Goal: Task Accomplishment & Management: Use online tool/utility

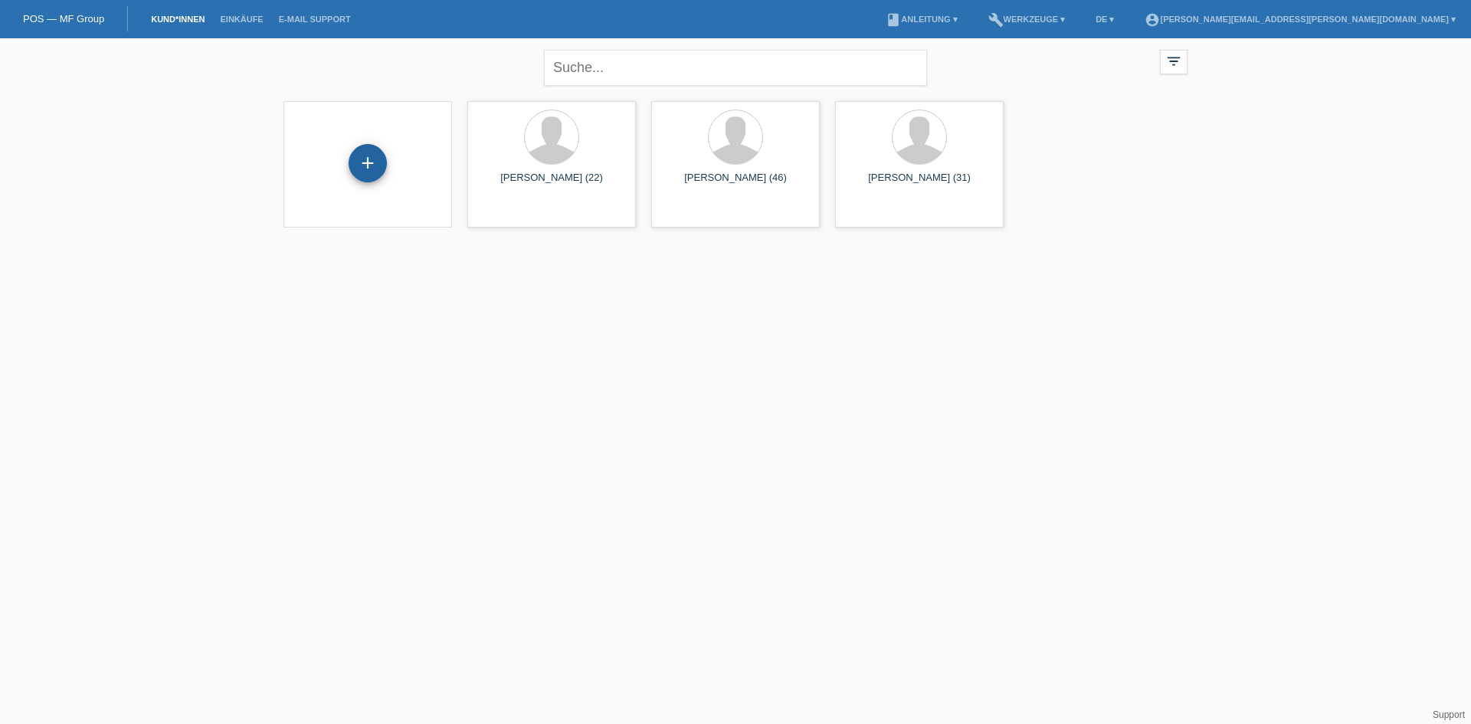
click at [366, 162] on div "+" at bounding box center [368, 163] width 38 height 38
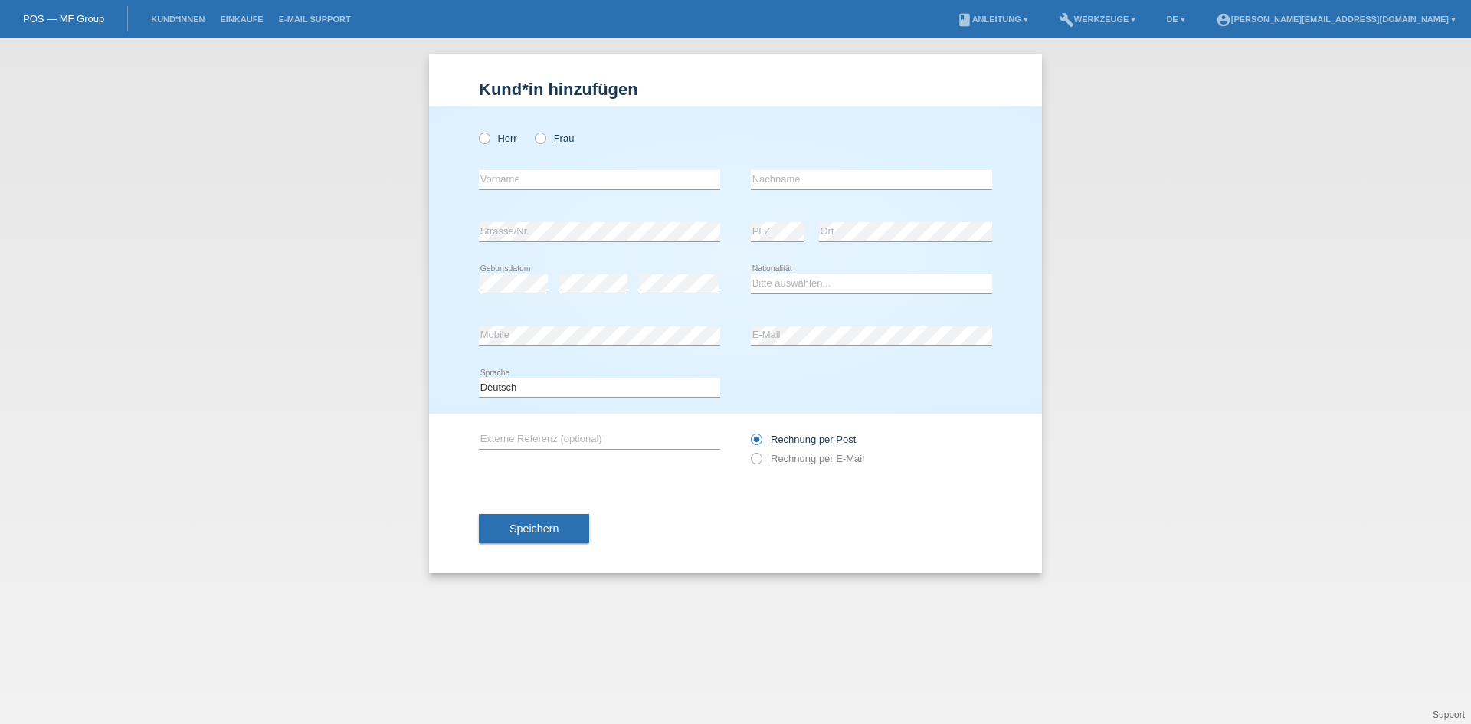
click at [332, 204] on div "Kund*in hinzufügen Kunde hinzufügen Kundin hinzufügen Herr Frau error Vorname e…" at bounding box center [735, 381] width 1471 height 686
click at [366, 131] on div "Kund*in hinzufügen Kunde hinzufügen Kundin hinzufügen Herr Frau error Vorname e…" at bounding box center [735, 381] width 1471 height 686
click at [533, 130] on icon at bounding box center [533, 130] width 0 height 0
click at [542, 133] on input "Frau" at bounding box center [540, 138] width 10 height 10
radio input "true"
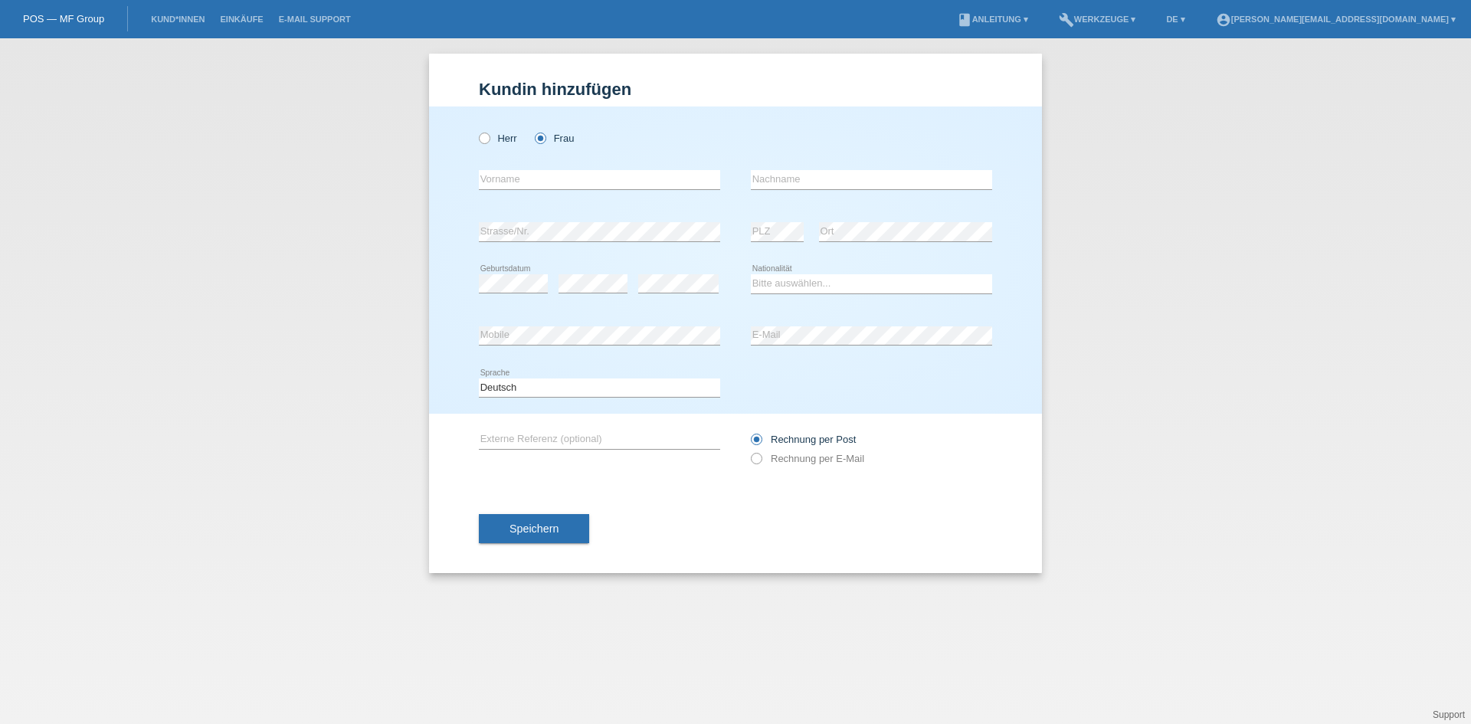
click at [546, 169] on div "error Vorname" at bounding box center [599, 180] width 241 height 52
click at [546, 174] on input "text" at bounding box center [599, 179] width 241 height 19
type input "Livia"
type input "Durdinova"
select select "CH"
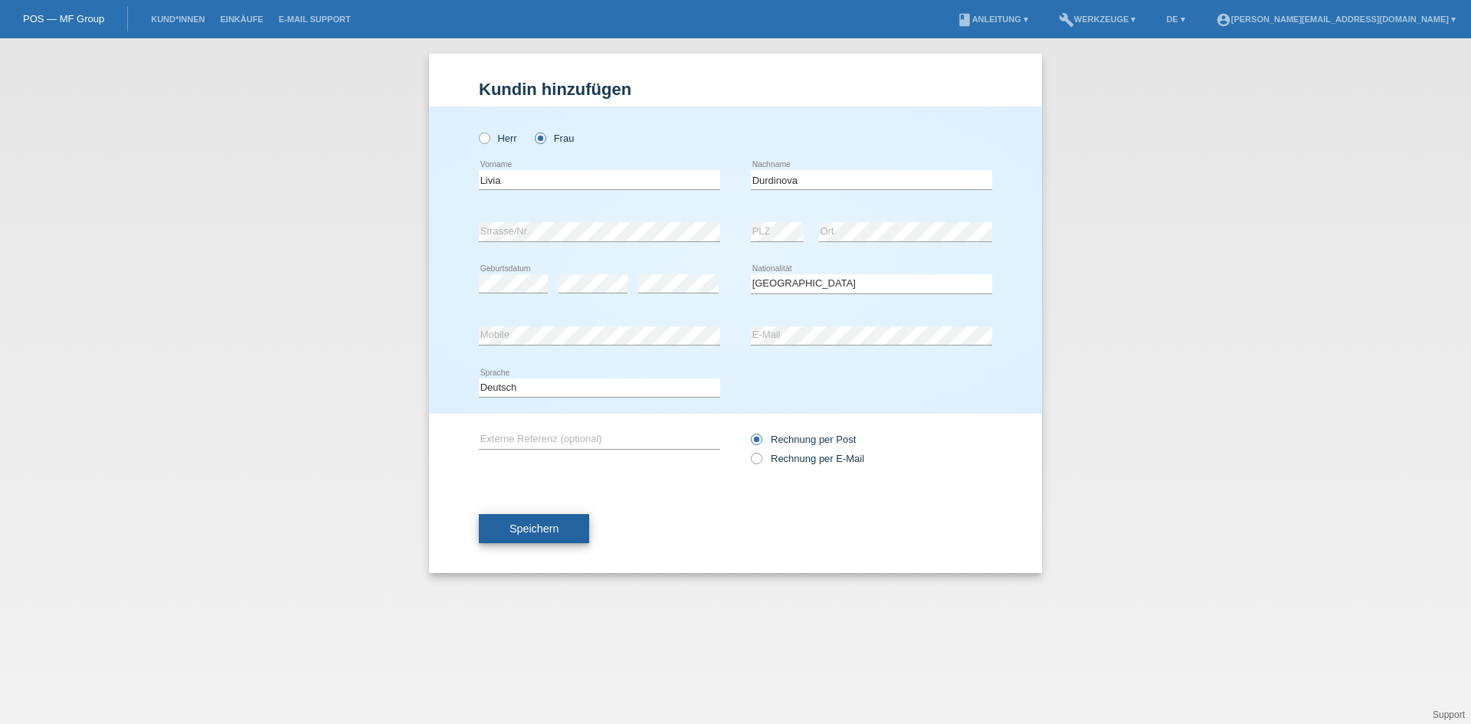
click at [565, 516] on button "Speichern" at bounding box center [534, 528] width 110 height 29
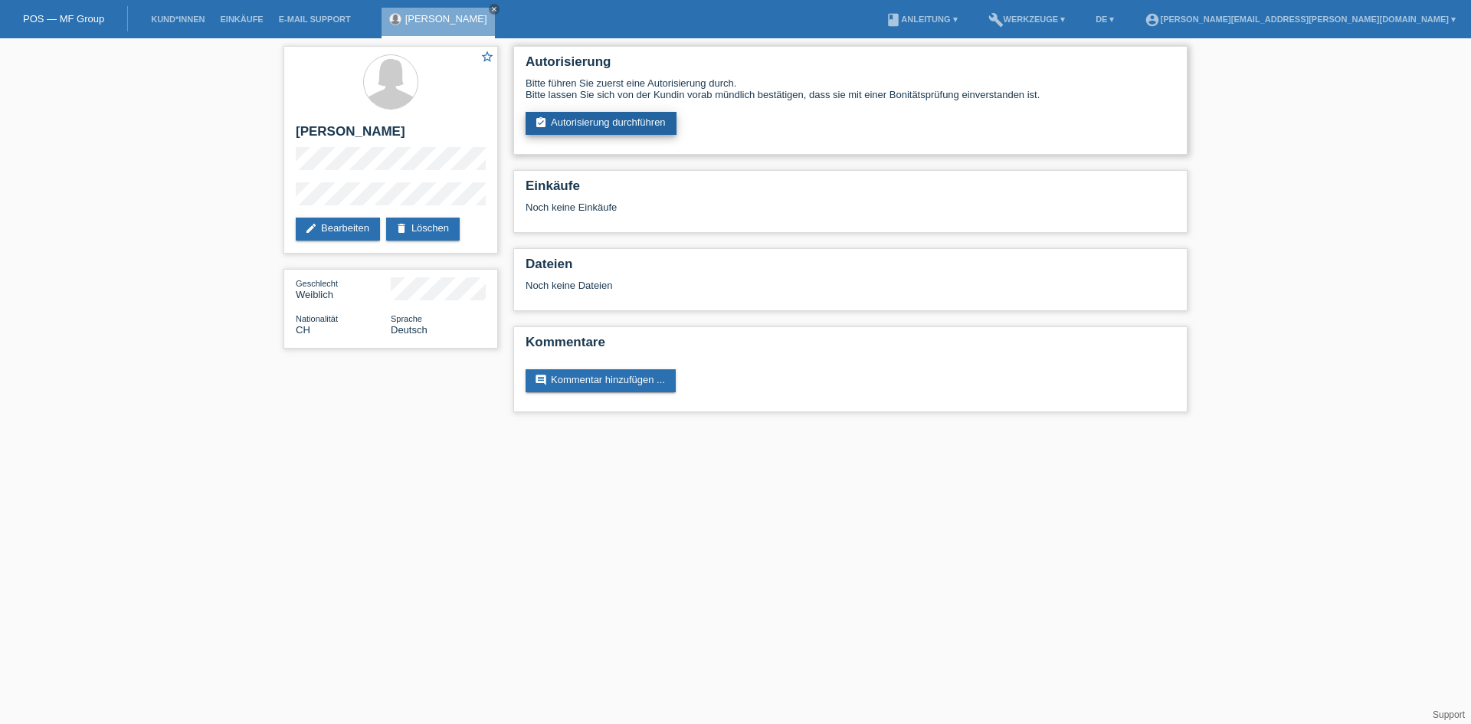
click at [616, 124] on link "assignment_turned_in Autorisierung durchführen" at bounding box center [601, 123] width 151 height 23
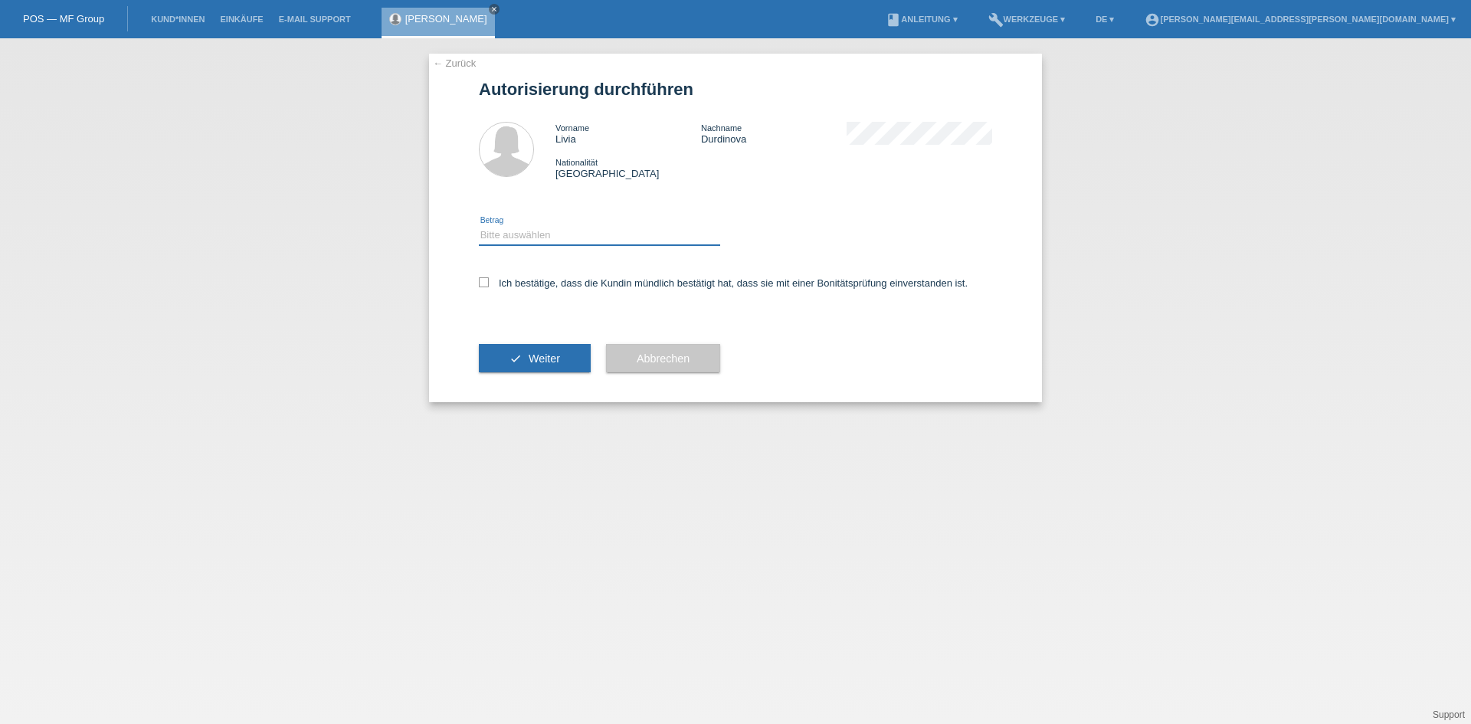
click at [556, 235] on select "Bitte auswählen CHF 1.00 - CHF 499.00 CHF 500.00 - CHF 1'999.00 CHF 2'000.00 - …" at bounding box center [599, 235] width 241 height 18
select select "3"
click at [479, 226] on select "Bitte auswählen CHF 1.00 - CHF 499.00 CHF 500.00 - CHF 1'999.00 CHF 2'000.00 - …" at bounding box center [599, 235] width 241 height 18
click at [497, 280] on label "Ich bestätige, dass die Kundin mündlich bestätigt hat, dass sie mit einer Bonit…" at bounding box center [723, 282] width 489 height 11
click at [489, 280] on input "Ich bestätige, dass die Kundin mündlich bestätigt hat, dass sie mit einer Bonit…" at bounding box center [484, 282] width 10 height 10
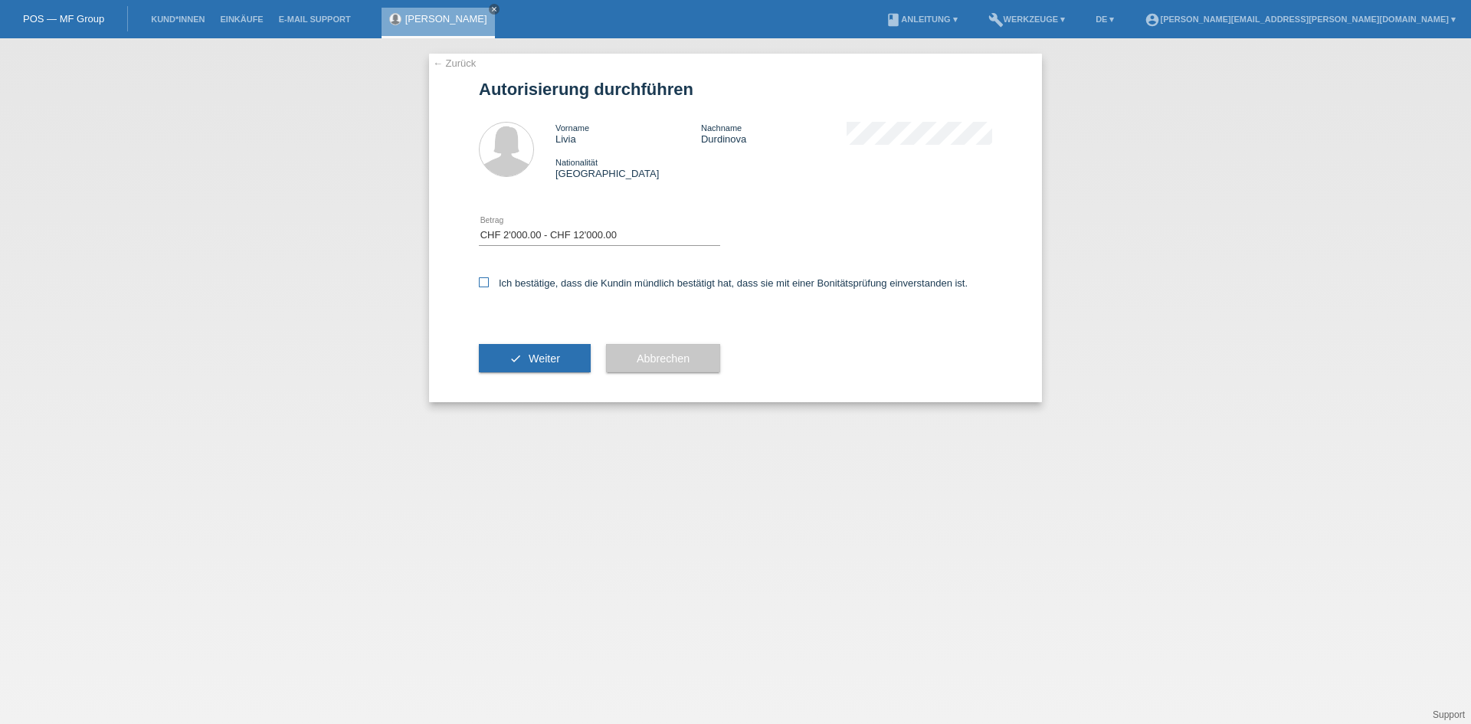
checkbox input "true"
click at [565, 358] on button "check Weiter" at bounding box center [535, 358] width 112 height 29
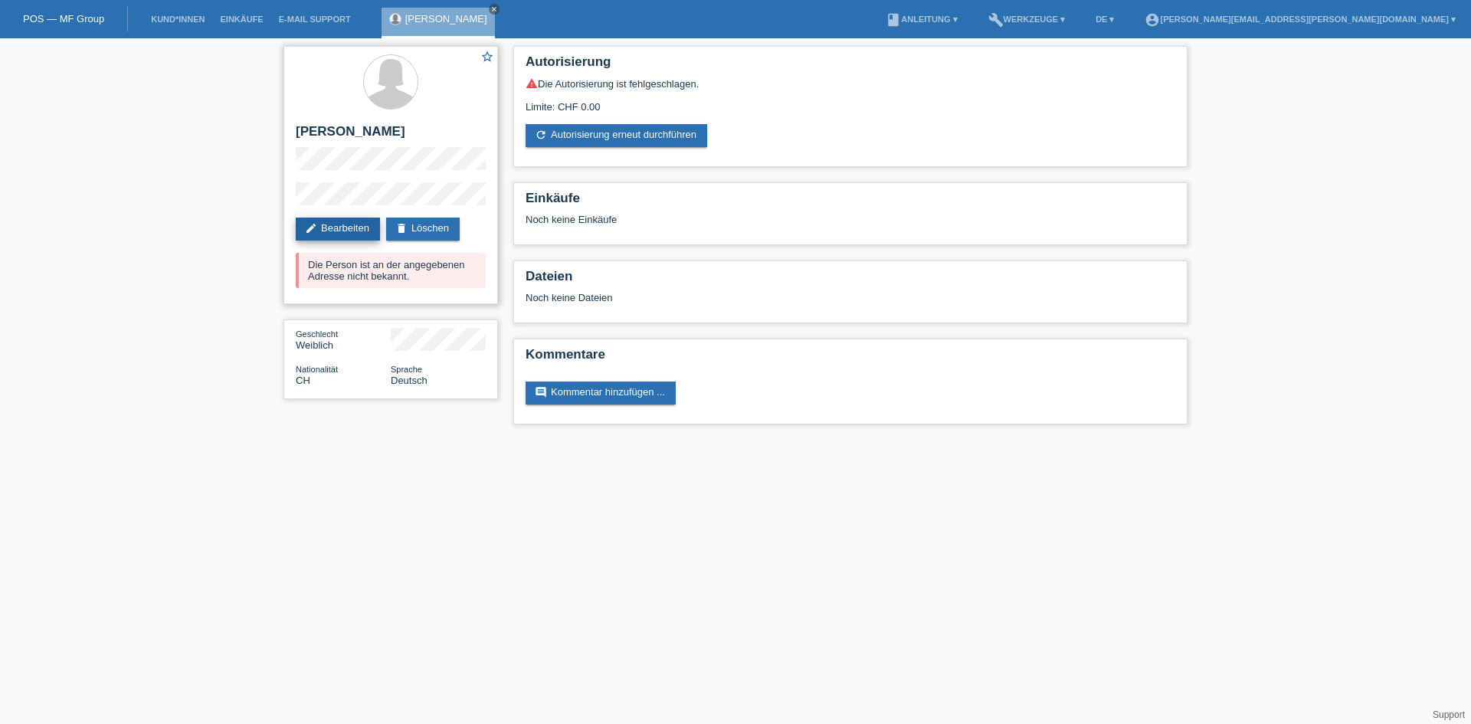
click at [352, 230] on link "edit Bearbeiten" at bounding box center [338, 229] width 84 height 23
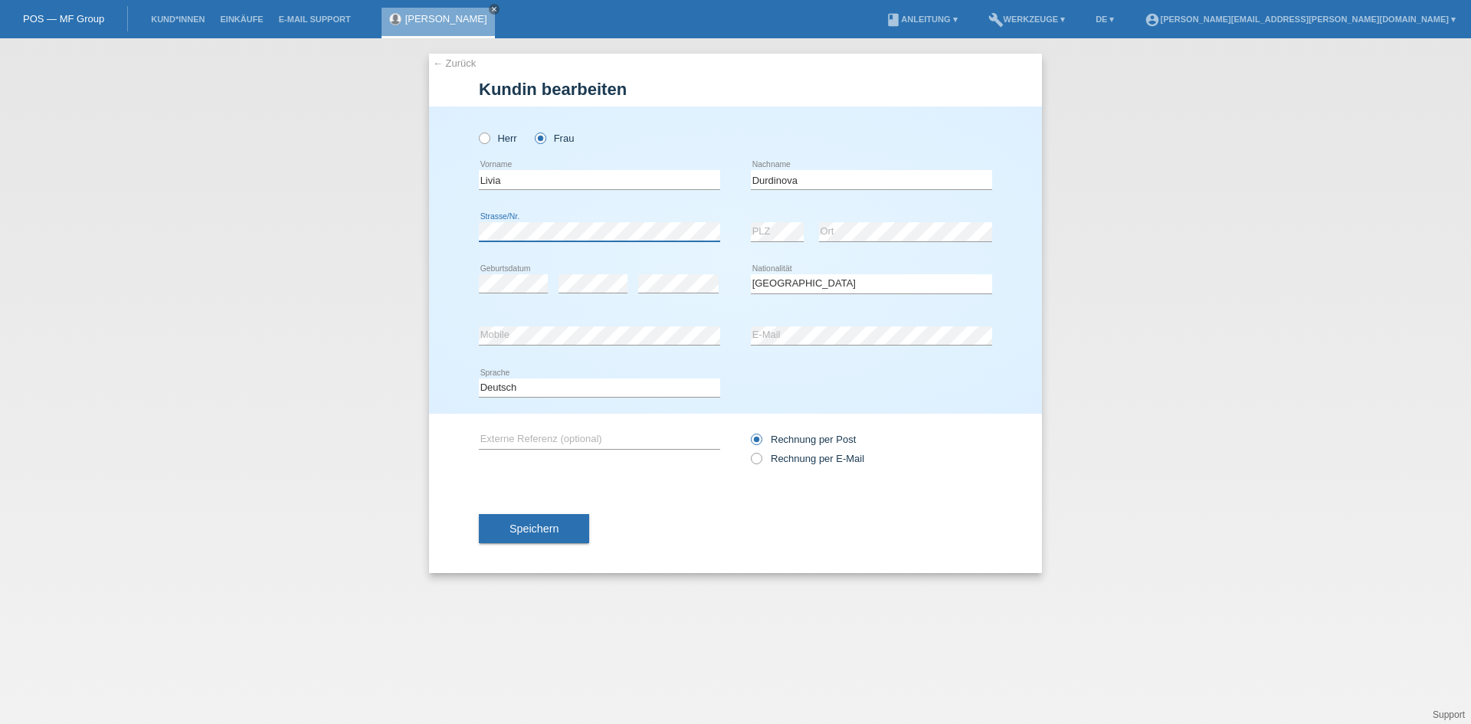
click at [277, 244] on div "← Zurück [PERSON_NAME] bearbeiten [PERSON_NAME] Frau Livia error Vorname error" at bounding box center [735, 381] width 1471 height 686
select select "CH"
click at [507, 539] on button "Speichern" at bounding box center [534, 528] width 110 height 29
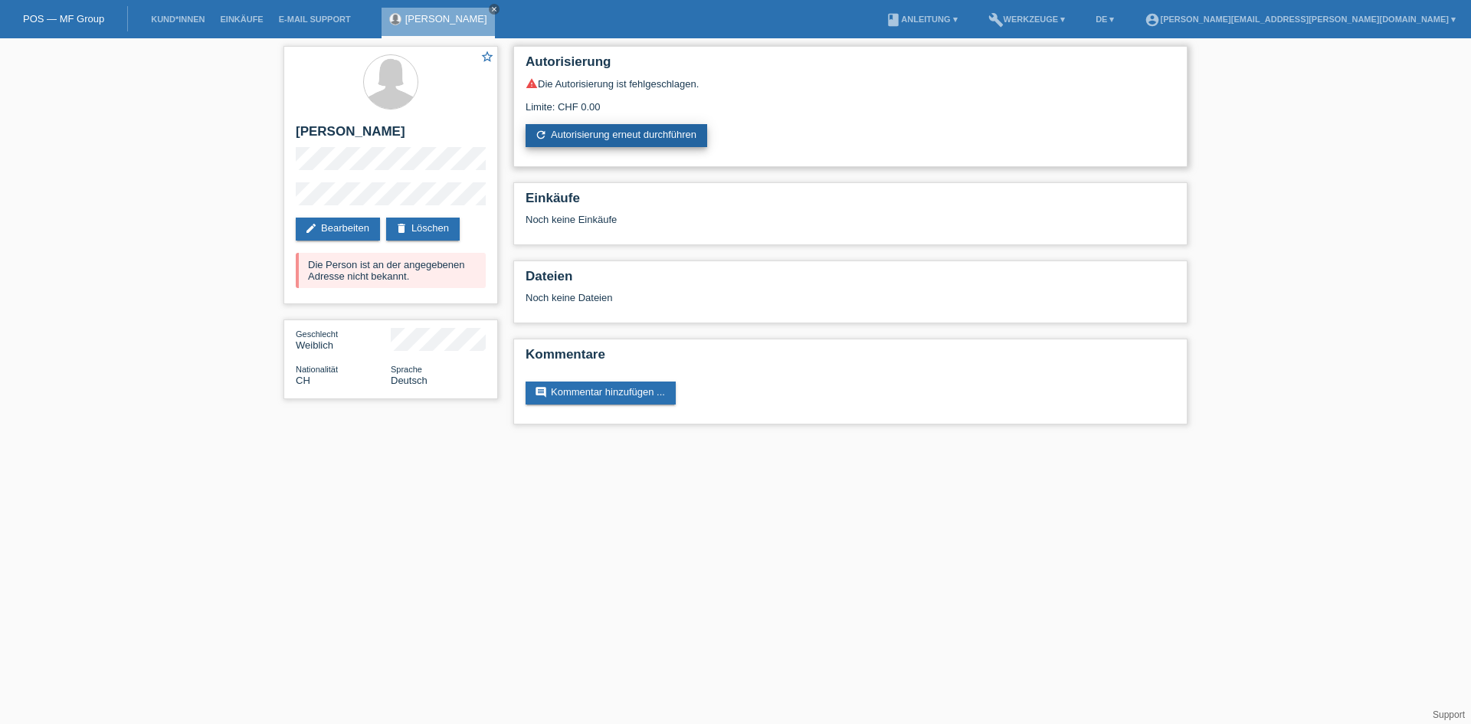
click at [582, 136] on link "refresh Autorisierung erneut durchführen" at bounding box center [617, 135] width 182 height 23
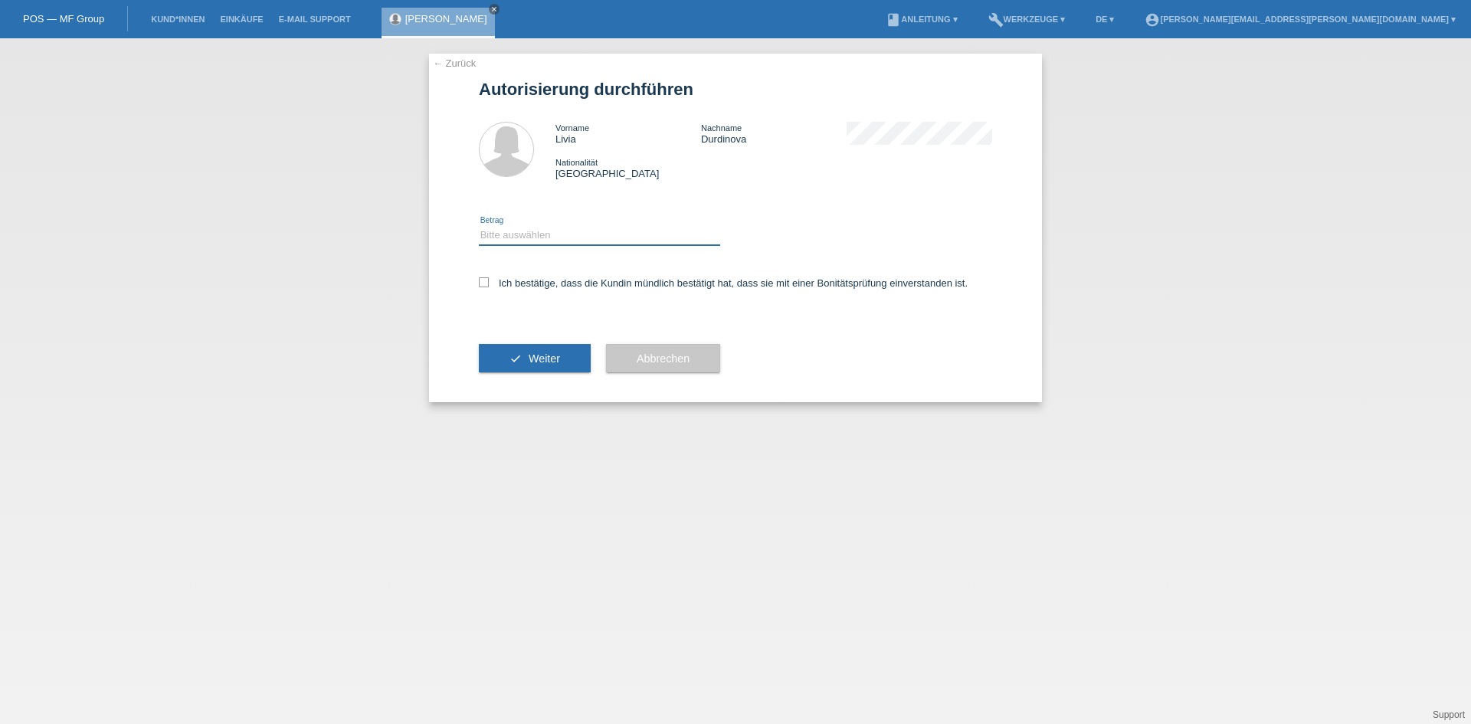
click at [493, 234] on select "Bitte auswählen CHF 1.00 - CHF 499.00 CHF 500.00 - CHF 1'999.00 CHF 2'000.00 - …" at bounding box center [599, 235] width 241 height 18
select select "3"
click at [479, 226] on select "Bitte auswählen CHF 1.00 - CHF 499.00 CHF 500.00 - CHF 1'999.00 CHF 2'000.00 - …" at bounding box center [599, 235] width 241 height 18
click at [489, 276] on div "Ich bestätige, dass die Kundin mündlich bestätigt hat, dass sie mit einer Bonit…" at bounding box center [735, 288] width 513 height 52
click at [479, 276] on div "Ich bestätige, dass die Kundin mündlich bestätigt hat, dass sie mit einer Bonit…" at bounding box center [735, 288] width 513 height 52
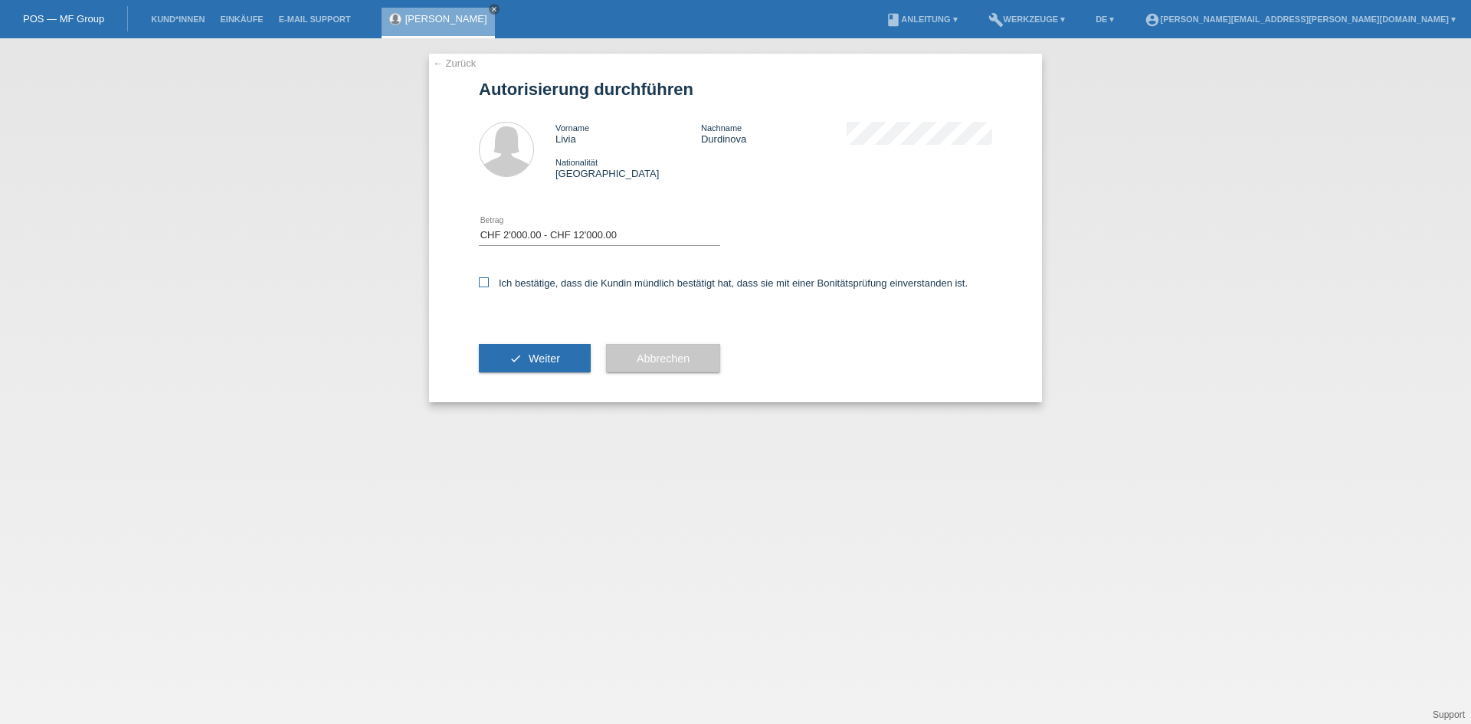
click at [487, 286] on icon at bounding box center [484, 282] width 10 height 10
click at [487, 286] on input "Ich bestätige, dass die Kundin mündlich bestätigt hat, dass sie mit einer Bonit…" at bounding box center [484, 282] width 10 height 10
checkbox input "true"
click at [541, 364] on span "Weiter" at bounding box center [544, 358] width 31 height 12
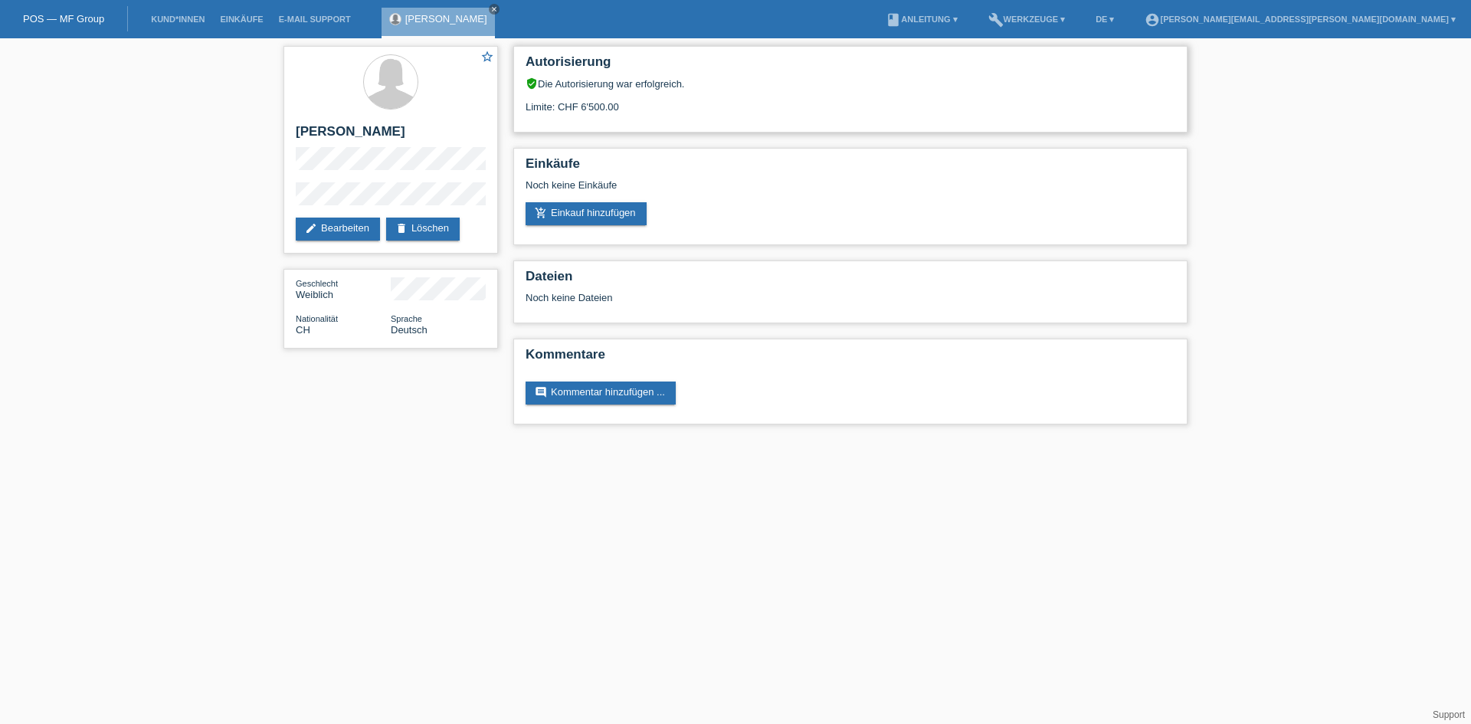
drag, startPoint x: 517, startPoint y: 101, endPoint x: 668, endPoint y: 118, distance: 151.9
click at [674, 116] on div "Autorisierung verified_user Die Autorisierung war erfolgreich. Limite: CHF 6'50…" at bounding box center [850, 89] width 674 height 87
click at [669, 112] on div "Limite: CHF 6'500.00" at bounding box center [851, 101] width 650 height 23
click at [628, 215] on link "add_shopping_cart Einkauf hinzufügen" at bounding box center [586, 213] width 121 height 23
click at [590, 208] on link "add_shopping_cart Einkauf hinzufügen" at bounding box center [586, 213] width 121 height 23
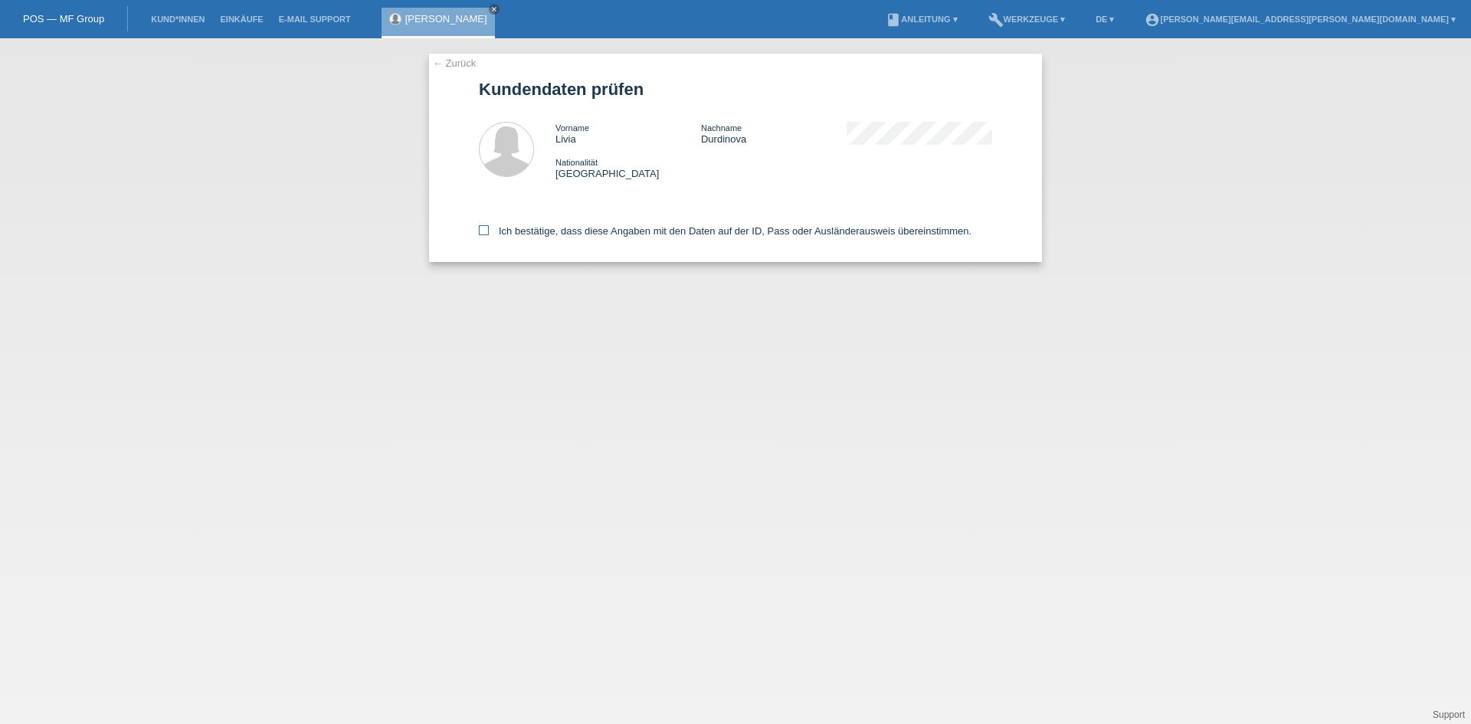
click at [579, 229] on label "Ich bestätige, dass diese Angaben mit den Daten auf der ID, Pass oder Ausländer…" at bounding box center [725, 230] width 493 height 11
click at [489, 229] on input "Ich bestätige, dass diese Angaben mit den Daten auf der ID, Pass oder Ausländer…" at bounding box center [484, 230] width 10 height 10
checkbox input "true"
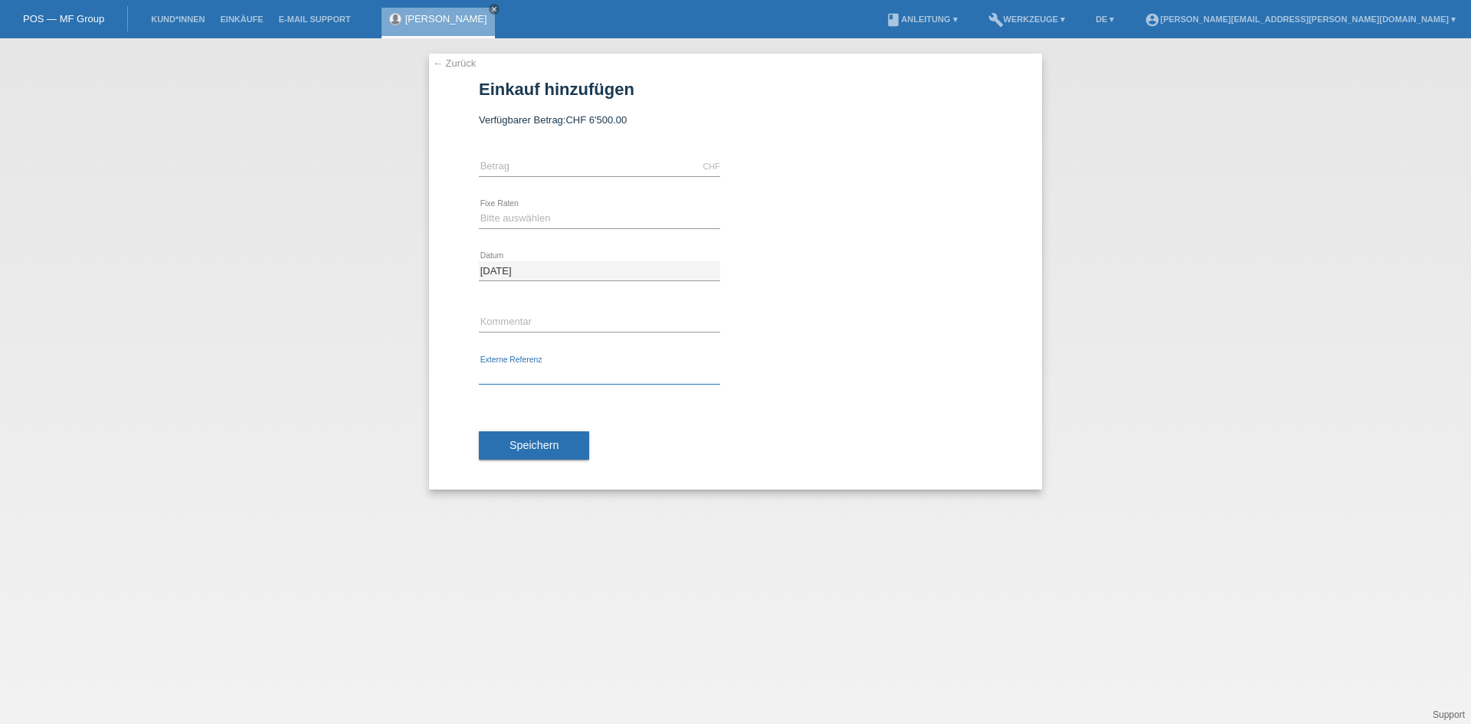
click at [594, 375] on input "text" at bounding box center [599, 375] width 241 height 19
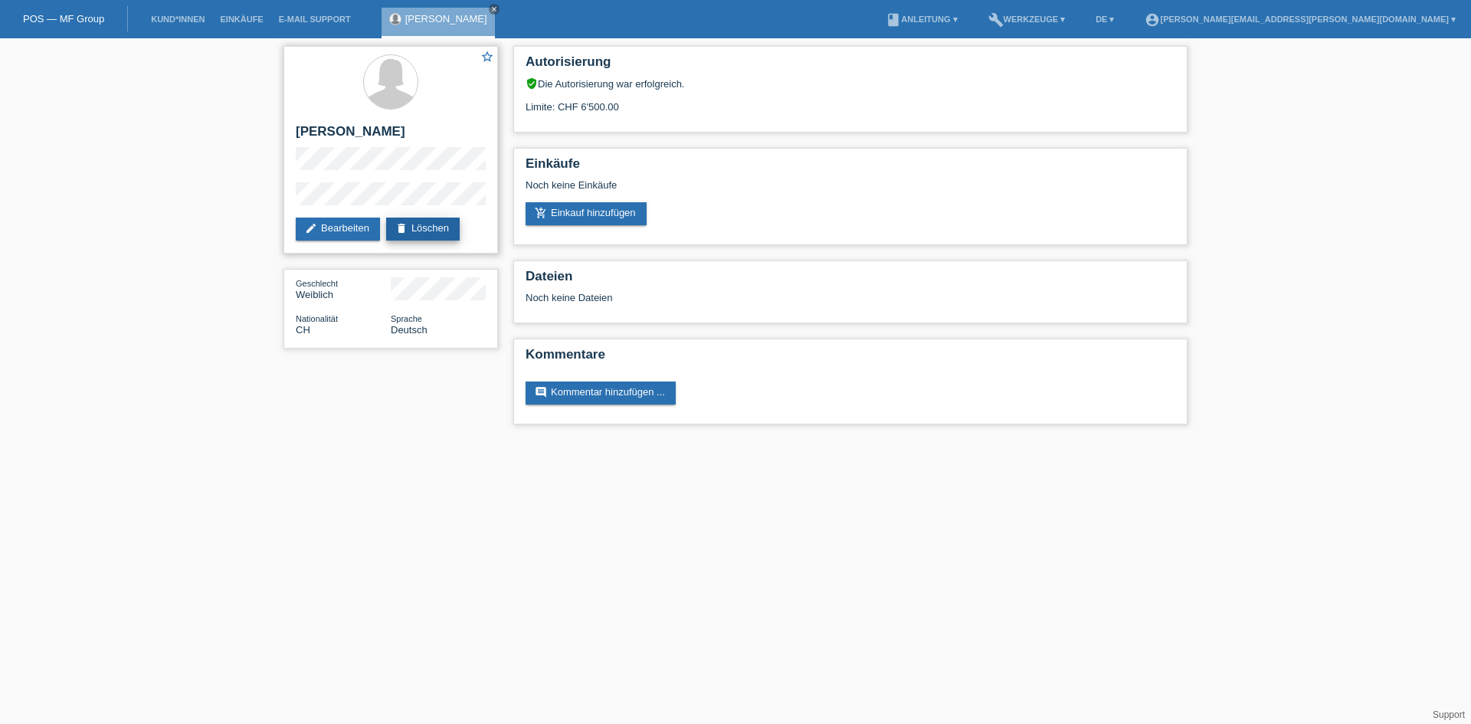
click at [431, 231] on link "delete Löschen" at bounding box center [423, 229] width 74 height 23
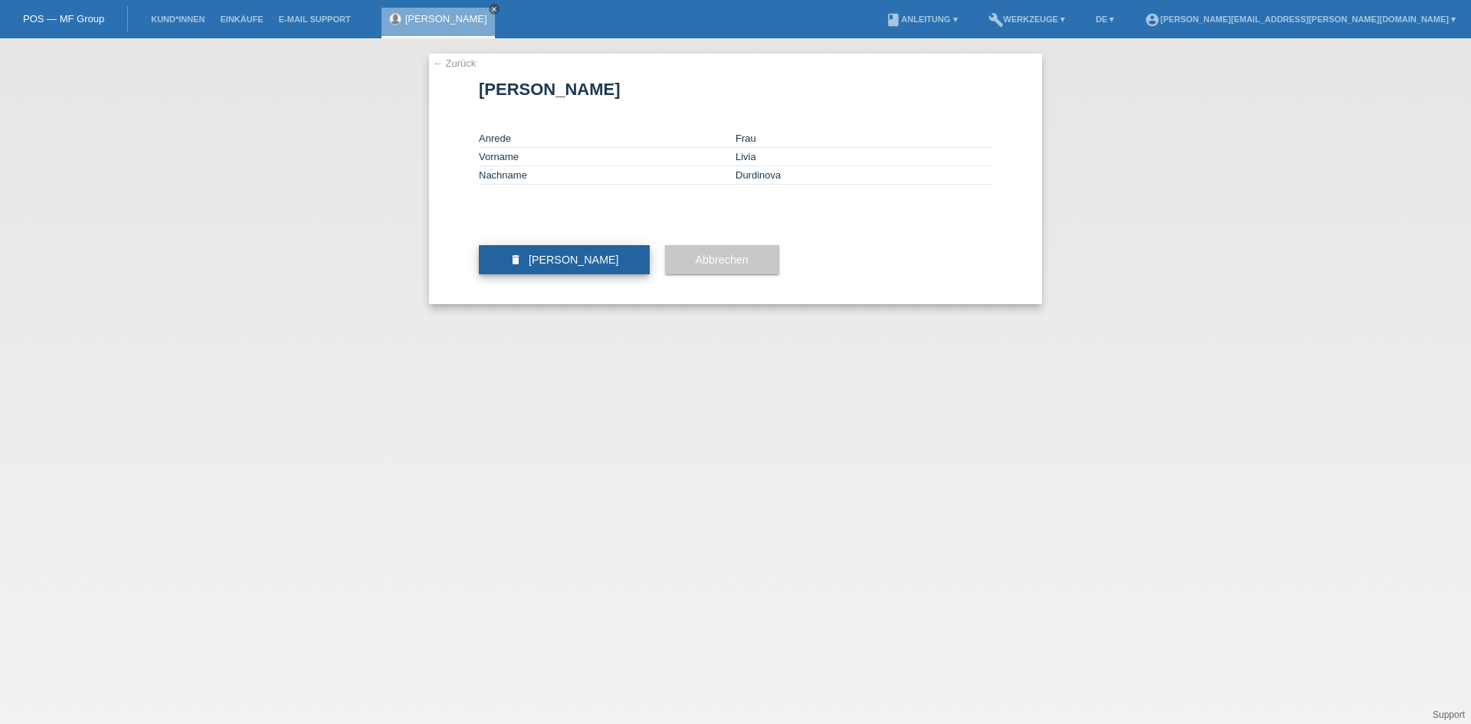
click at [586, 266] on span "[PERSON_NAME]" at bounding box center [574, 260] width 90 height 12
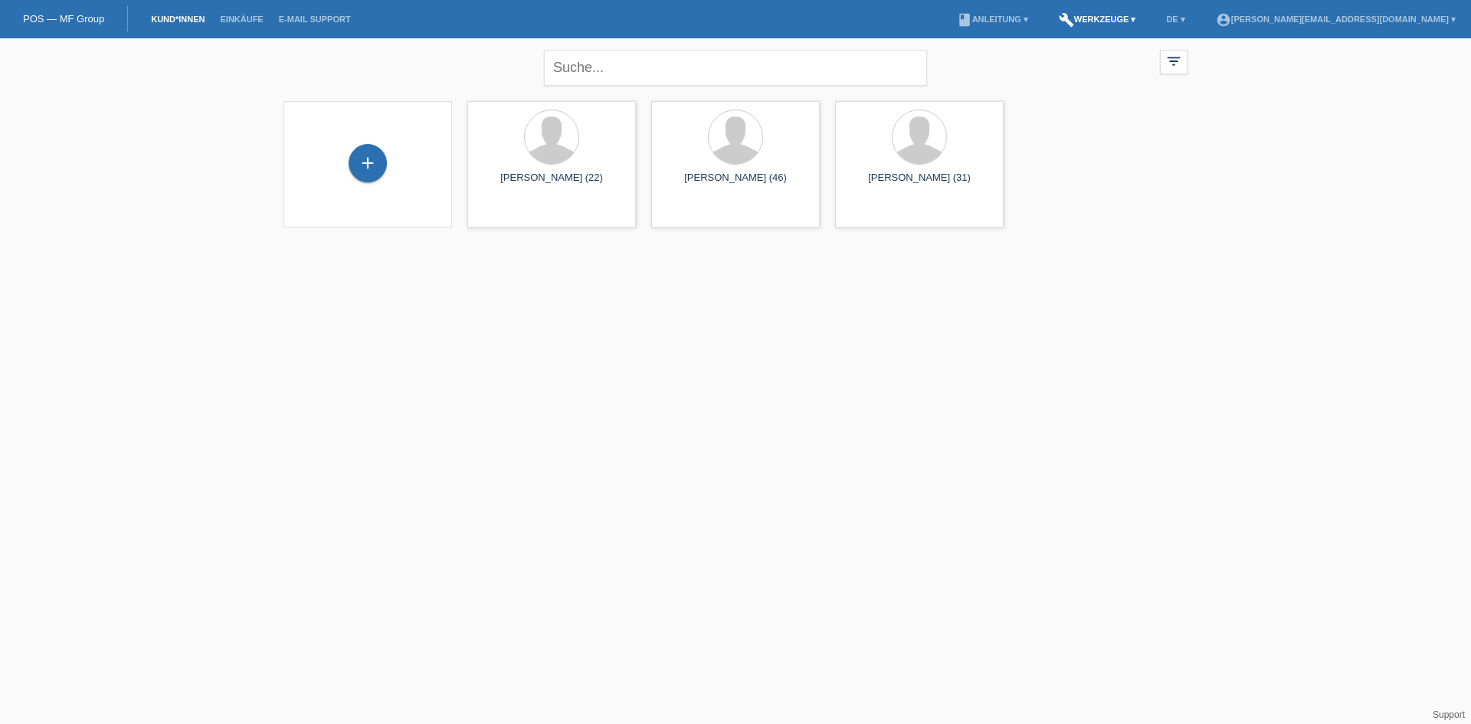
click at [1138, 17] on link "build Werkzeuge ▾" at bounding box center [1097, 19] width 93 height 9
click at [1140, 58] on span "Raten-Kalkulator" at bounding box center [1145, 58] width 79 height 18
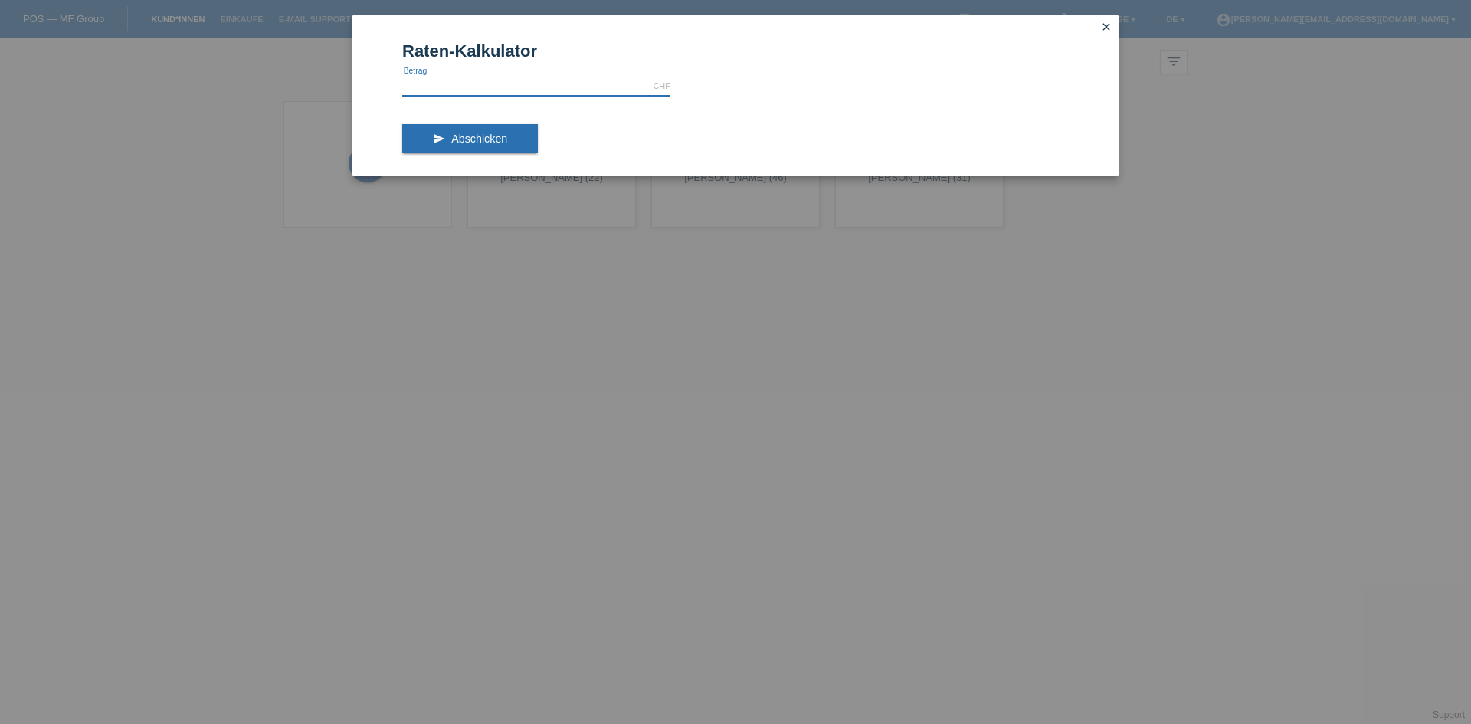
click at [513, 85] on input "text" at bounding box center [536, 86] width 268 height 19
type input "6500.00"
click at [495, 141] on span "Abschicken" at bounding box center [479, 139] width 56 height 12
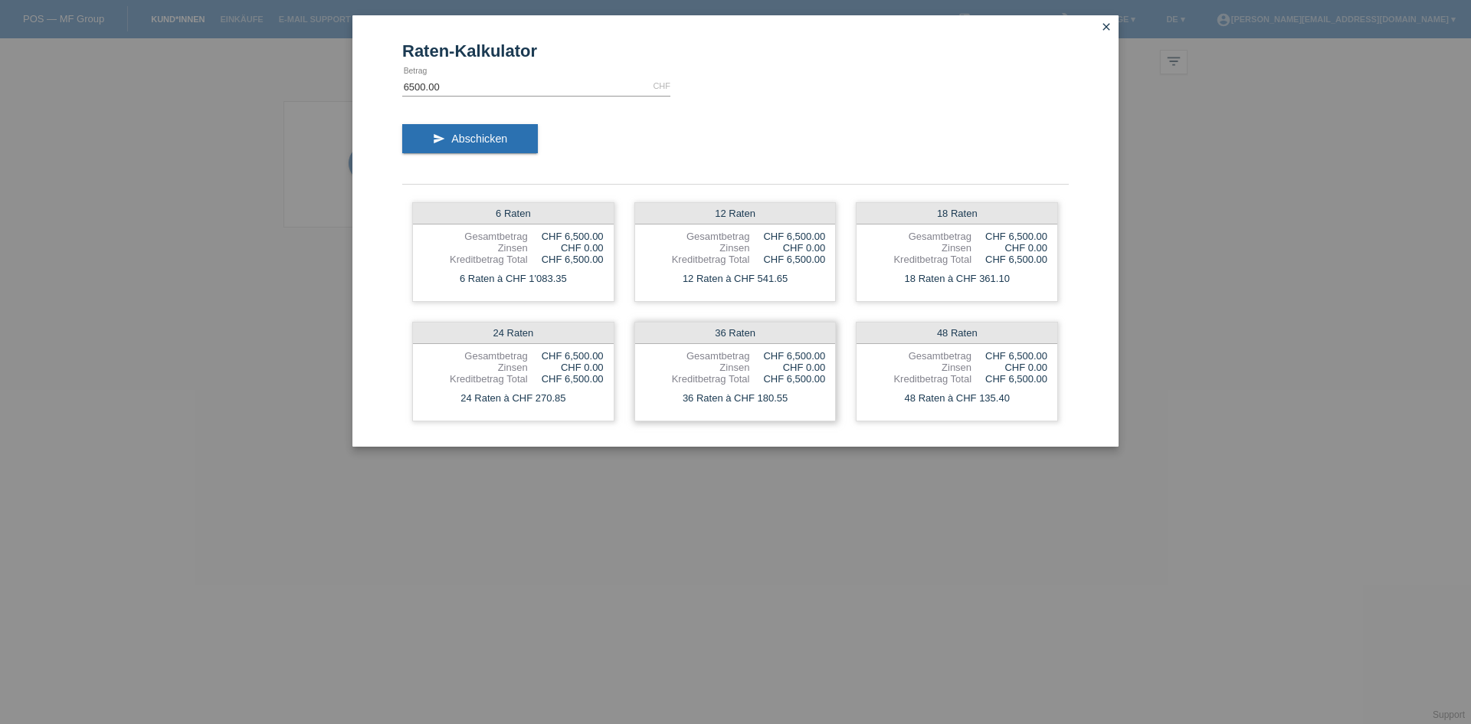
drag, startPoint x: 660, startPoint y: 331, endPoint x: 787, endPoint y: 329, distance: 127.2
click at [787, 329] on div "36 Raten" at bounding box center [735, 333] width 201 height 21
drag, startPoint x: 980, startPoint y: 337, endPoint x: 918, endPoint y: 341, distance: 62.2
click at [919, 340] on div "48 Raten" at bounding box center [957, 333] width 201 height 21
click at [921, 335] on div "48 Raten" at bounding box center [957, 333] width 201 height 21
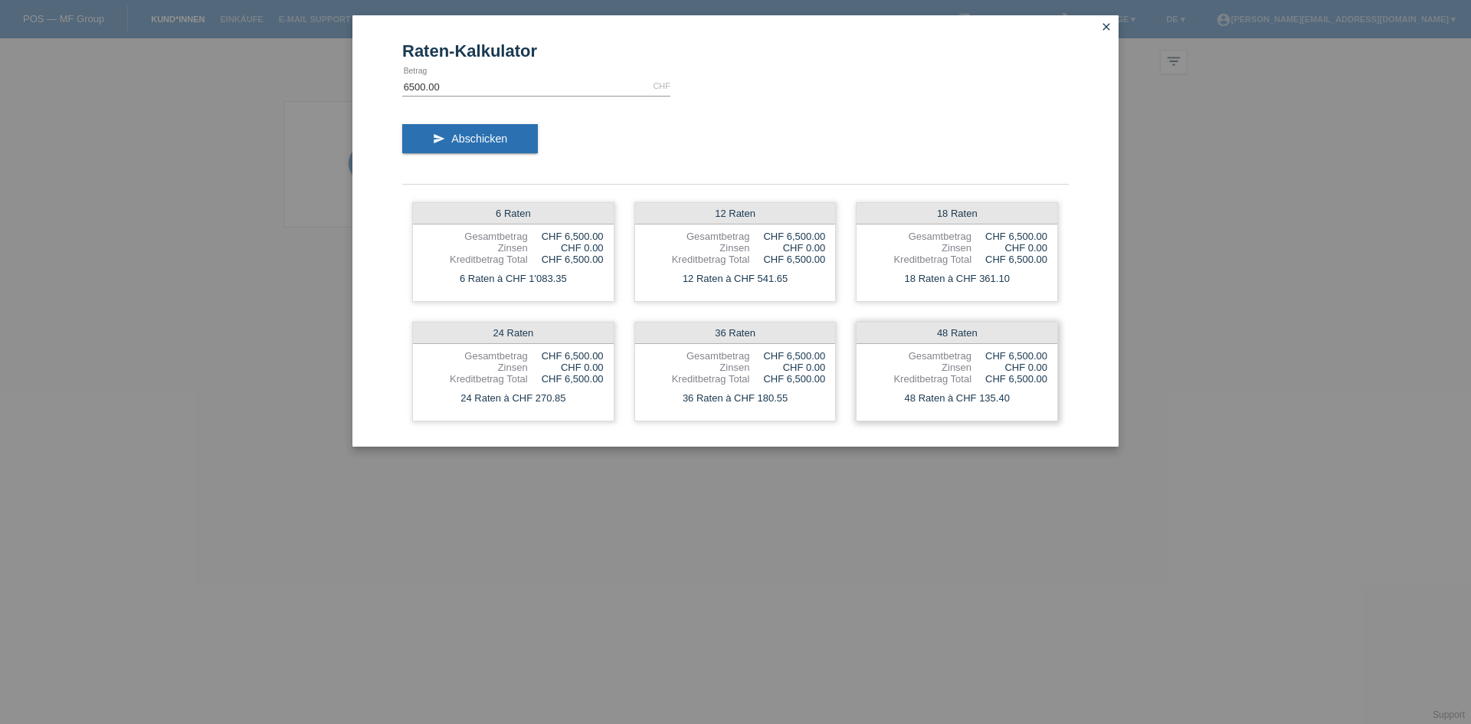
drag, startPoint x: 980, startPoint y: 333, endPoint x: 936, endPoint y: 330, distance: 43.7
click at [936, 330] on div "48 Raten" at bounding box center [957, 333] width 201 height 21
click at [469, 87] on input "6500.00" at bounding box center [536, 86] width 268 height 19
click at [1103, 21] on icon "close" at bounding box center [1106, 27] width 12 height 12
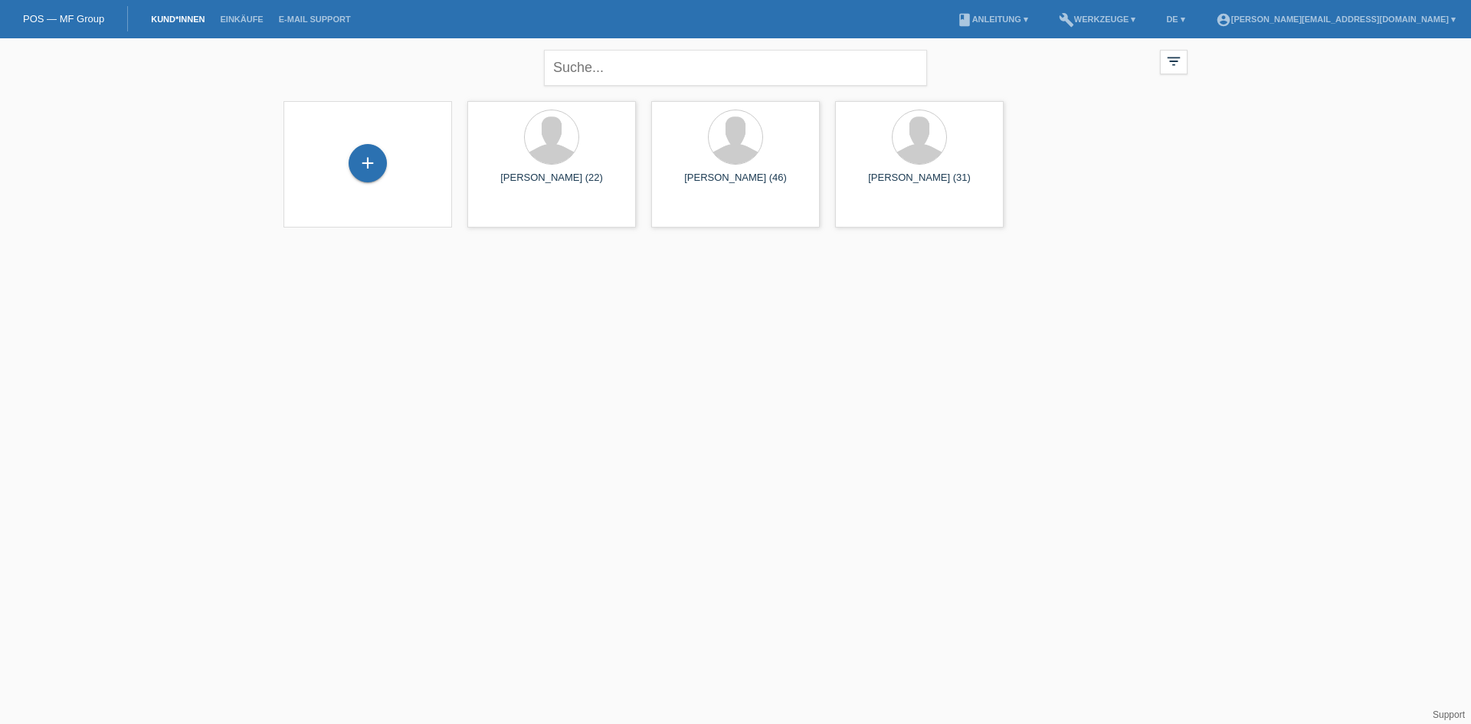
click at [1144, 26] on li "build Werkzeuge ▾" at bounding box center [1097, 19] width 93 height 39
click at [1144, 15] on link "build Werkzeuge ▾" at bounding box center [1097, 19] width 93 height 9
click at [1158, 79] on span "Einstellungen" at bounding box center [1138, 81] width 64 height 18
